Goal: Information Seeking & Learning: Check status

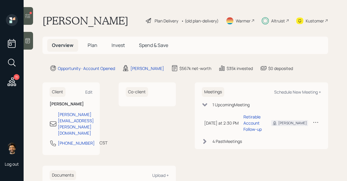
click at [270, 22] on div "Altruist" at bounding box center [275, 20] width 27 height 13
click at [27, 17] on icon at bounding box center [28, 16] width 6 height 6
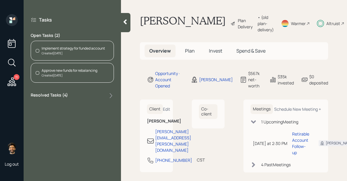
click at [124, 23] on icon at bounding box center [125, 22] width 6 height 6
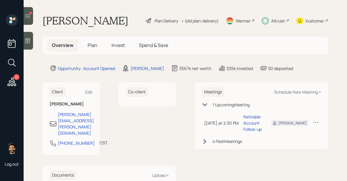
click at [114, 43] on span "Invest" at bounding box center [118, 45] width 13 height 6
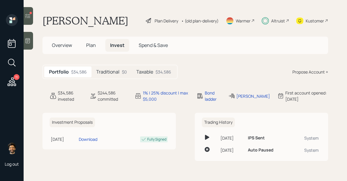
click at [147, 70] on h5 "Taxable" at bounding box center [144, 72] width 17 height 6
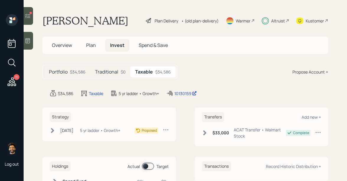
click at [103, 69] on h5 "Traditional" at bounding box center [106, 72] width 23 height 6
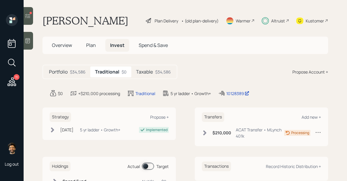
click at [198, 19] on div "• (old plan-delivery)" at bounding box center [200, 21] width 38 height 6
click at [74, 75] on div "Portfolio $34,586" at bounding box center [67, 71] width 46 height 11
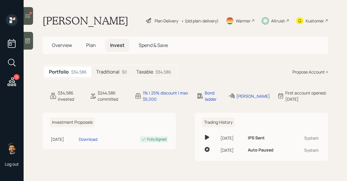
click at [111, 71] on h5 "Traditional" at bounding box center [107, 72] width 23 height 6
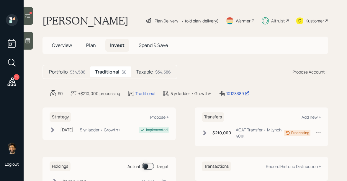
click at [146, 70] on h5 "Taxable" at bounding box center [144, 72] width 17 height 6
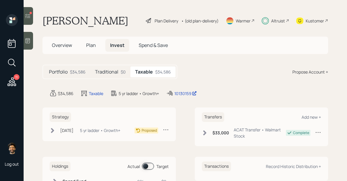
click at [105, 77] on div "Traditional $0" at bounding box center [110, 71] width 40 height 11
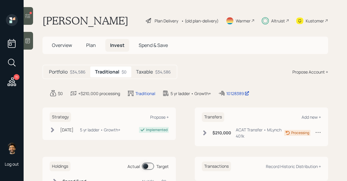
click at [77, 74] on div "$34,586" at bounding box center [78, 72] width 16 height 6
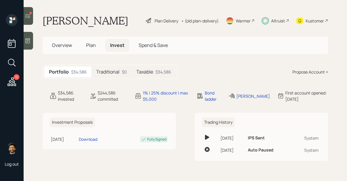
click at [194, 19] on div "• (old plan-delivery)" at bounding box center [200, 21] width 38 height 6
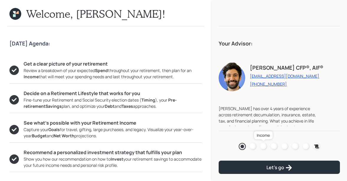
click at [262, 147] on div at bounding box center [263, 146] width 7 height 7
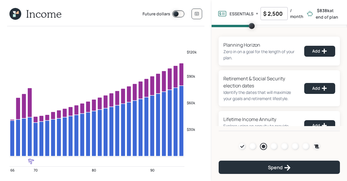
click at [18, 13] on icon at bounding box center [17, 12] width 3 height 3
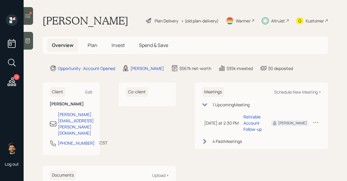
click at [93, 46] on span "Plan" at bounding box center [93, 45] width 10 height 6
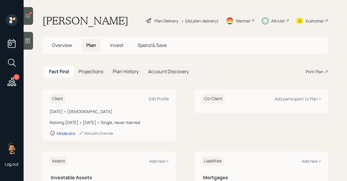
click at [312, 24] on div "Kustomer" at bounding box center [313, 20] width 32 height 13
click at [115, 47] on span "Invest" at bounding box center [116, 45] width 13 height 6
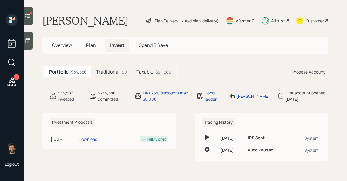
click at [30, 15] on icon at bounding box center [28, 16] width 6 height 6
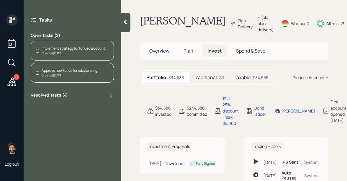
click at [59, 71] on div "Approve new funds for rebalancing" at bounding box center [70, 70] width 56 height 5
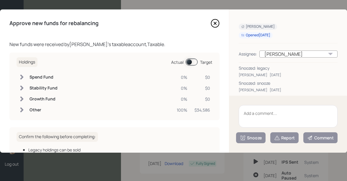
scroll to position [6, 0]
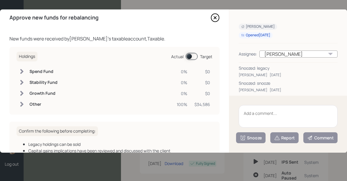
click at [213, 17] on icon at bounding box center [215, 17] width 9 height 9
